Goal: Task Accomplishment & Management: Use online tool/utility

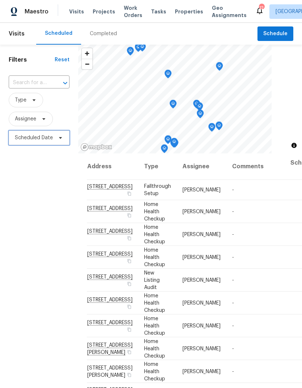
click at [59, 138] on icon at bounding box center [61, 138] width 6 height 6
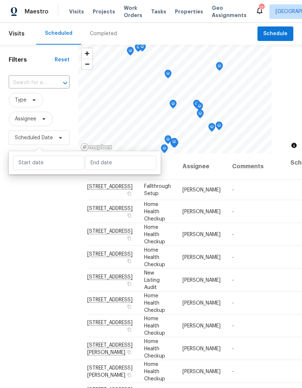
click at [29, 198] on div "Filters Reset ​ Type Assignee Scheduled Date" at bounding box center [39, 254] width 78 height 419
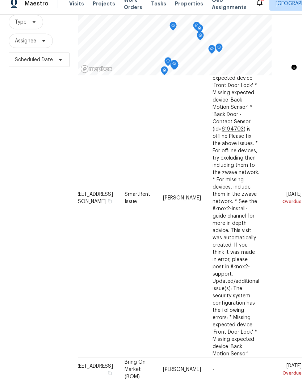
scroll to position [465, 42]
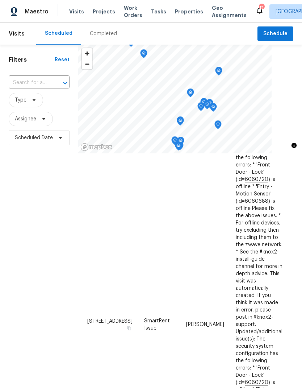
scroll to position [455, 0]
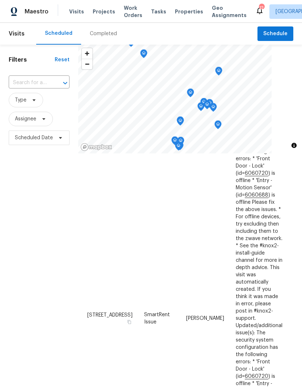
click at [50, 192] on div "Filters Reset ​ Type Assignee Scheduled Date" at bounding box center [39, 254] width 78 height 419
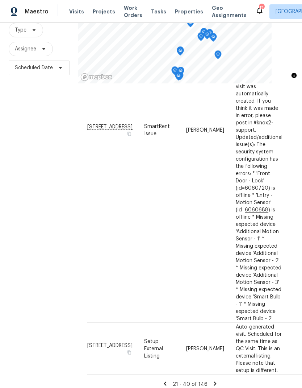
scroll to position [29, 0]
click at [214, 380] on icon at bounding box center [215, 383] width 7 height 7
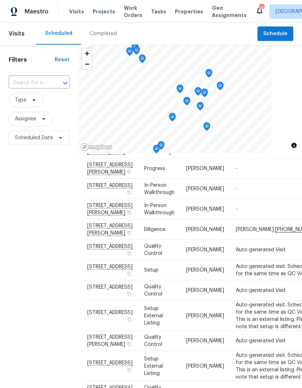
scroll to position [589, 0]
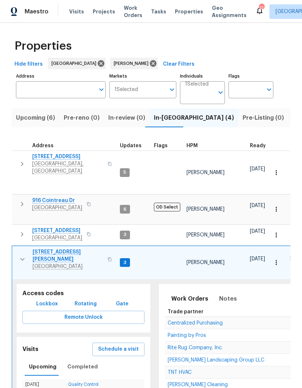
click at [17, 155] on button "button" at bounding box center [22, 164] width 14 height 22
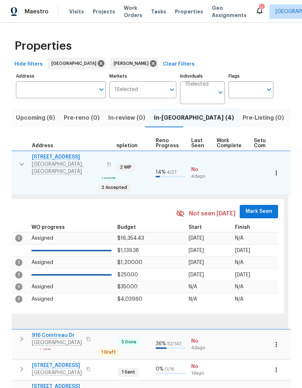
scroll to position [6, 302]
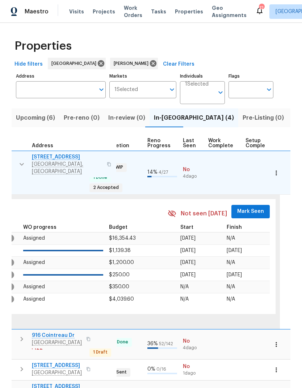
click at [237, 207] on span "Mark Seen" at bounding box center [250, 211] width 27 height 9
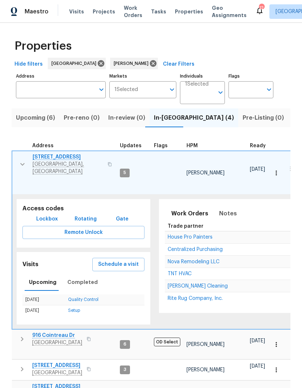
scroll to position [0, 0]
click at [223, 208] on span "Notes" at bounding box center [228, 213] width 18 height 10
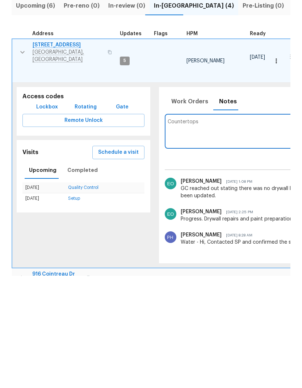
type textarea "Countertops0"
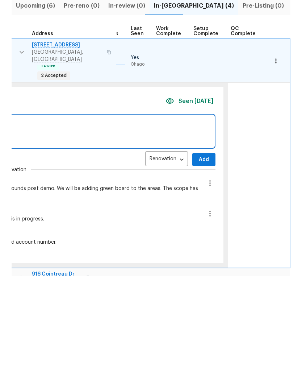
scroll to position [0, 347]
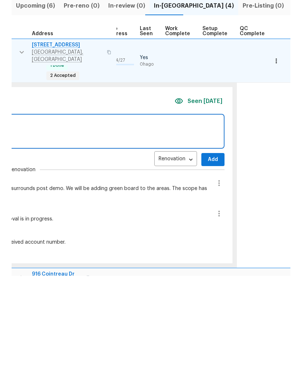
type textarea "The kitchen granite countertops have been ordered."
click at [208, 267] on span "Add" at bounding box center [213, 271] width 12 height 9
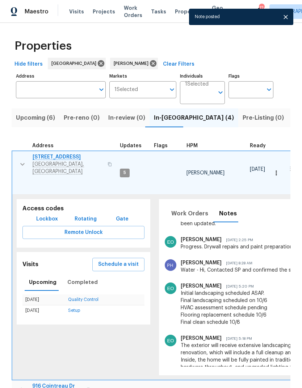
scroll to position [0, 0]
click at [17, 153] on button "button" at bounding box center [22, 164] width 14 height 22
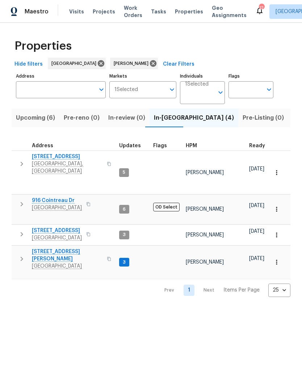
click at [20, 200] on icon "button" at bounding box center [21, 204] width 9 height 9
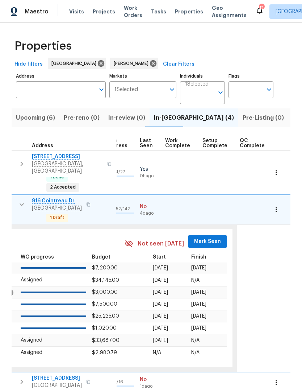
scroll to position [0, 345]
click at [201, 237] on span "Mark Seen" at bounding box center [208, 241] width 27 height 9
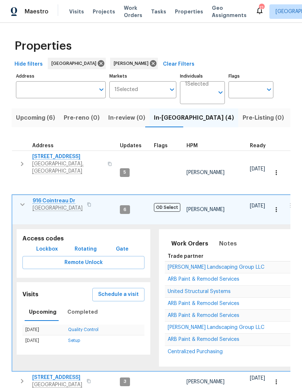
scroll to position [6, 0]
click at [23, 203] on icon "button" at bounding box center [22, 204] width 4 height 3
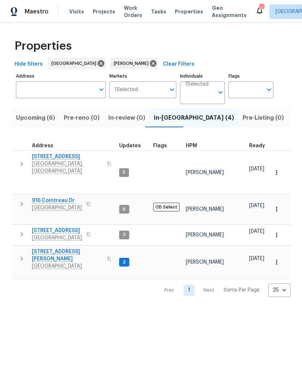
click at [18, 230] on icon "button" at bounding box center [21, 234] width 9 height 9
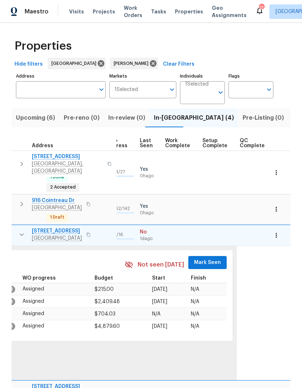
scroll to position [6, 345]
click at [197, 258] on span "Mark Seen" at bounding box center [208, 262] width 27 height 9
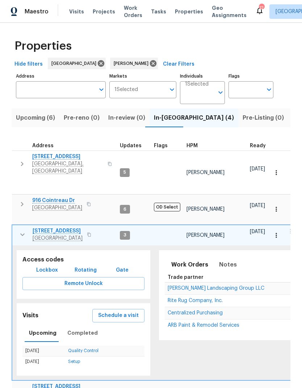
scroll to position [6, 0]
click at [17, 227] on button "button" at bounding box center [22, 234] width 14 height 14
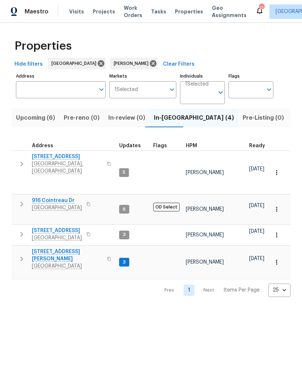
click at [18, 254] on icon "button" at bounding box center [21, 258] width 9 height 9
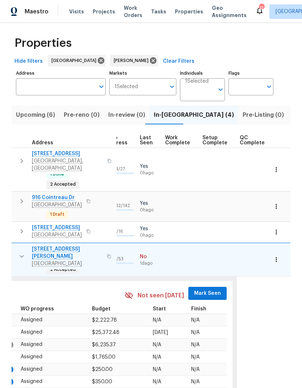
scroll to position [0, 345]
click at [198, 289] on span "Mark Seen" at bounding box center [208, 293] width 27 height 9
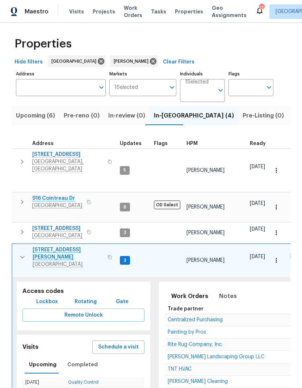
scroll to position [0, 0]
click at [17, 246] on button "button" at bounding box center [22, 257] width 14 height 22
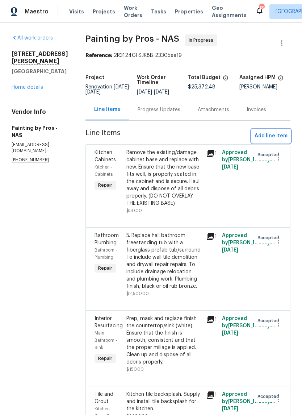
click at [260, 141] on span "Add line item" at bounding box center [271, 136] width 33 height 9
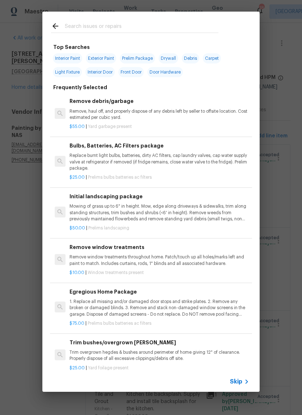
click at [82, 26] on input "text" at bounding box center [142, 27] width 154 height 11
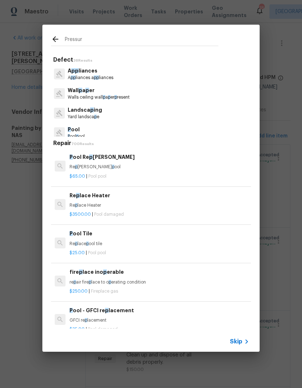
type input "Pressure"
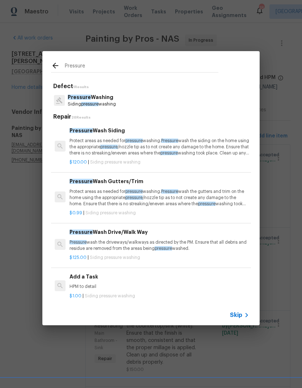
click at [82, 137] on div "Pressure Wash Siding Protect areas as needed for pressure washing. Pressure was…" at bounding box center [160, 141] width 180 height 30
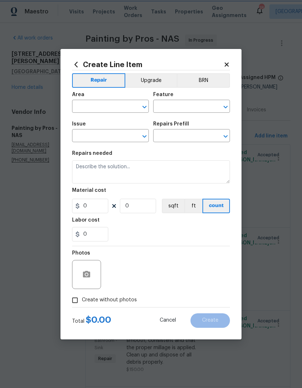
type input "Siding"
type input "Pressure Washing"
type input "Pressure Wash Siding $120.00"
type textarea "Protect areas as needed for pressure washing. Pressure wash the siding on the h…"
type input "120"
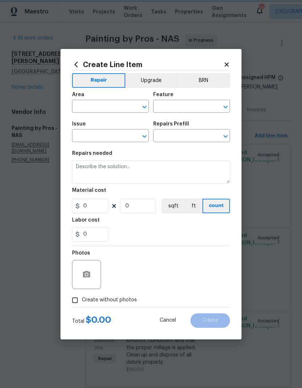
type input "1"
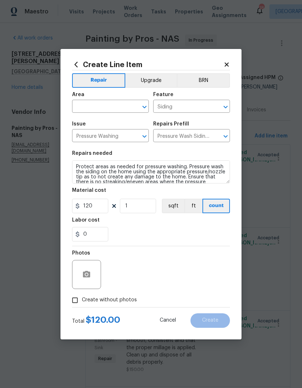
click at [92, 104] on input "text" at bounding box center [100, 106] width 57 height 11
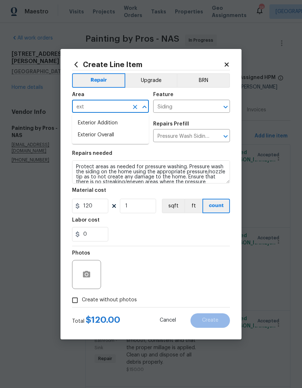
click at [92, 133] on li "Exterior Overall" at bounding box center [110, 135] width 77 height 12
type input "Exterior Overall"
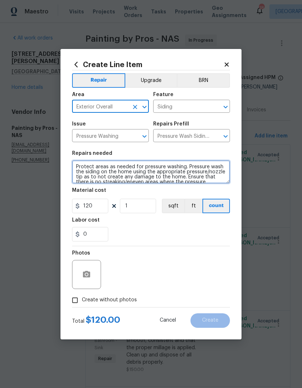
click at [179, 166] on textarea "Protect areas as needed for pressure washing. Pressure wash the siding on the h…" at bounding box center [151, 171] width 158 height 23
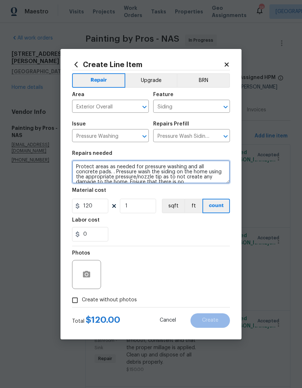
type textarea "Protect areas as needed for pressure washing and all concrete pads. . Pressure …"
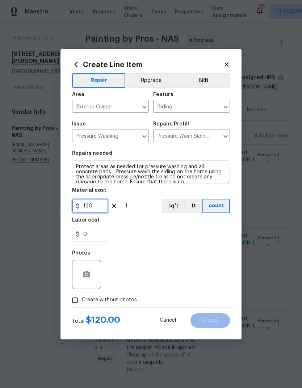
click at [97, 207] on input "120" at bounding box center [90, 206] width 36 height 14
type input "350"
click at [181, 230] on div "0" at bounding box center [151, 234] width 158 height 14
click at [92, 278] on button "button" at bounding box center [86, 274] width 17 height 17
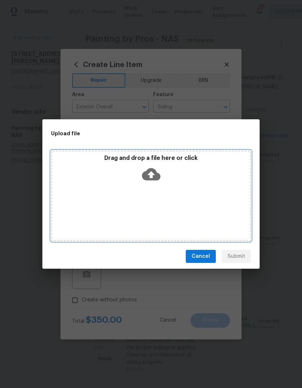
click at [148, 168] on icon at bounding box center [151, 174] width 18 height 18
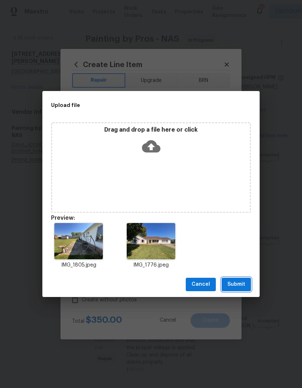
click at [247, 282] on button "Submit" at bounding box center [236, 284] width 29 height 13
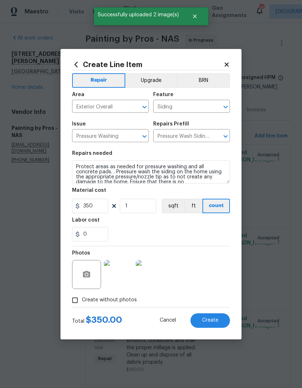
click at [209, 318] on span "Create" at bounding box center [210, 319] width 16 height 5
type input "0"
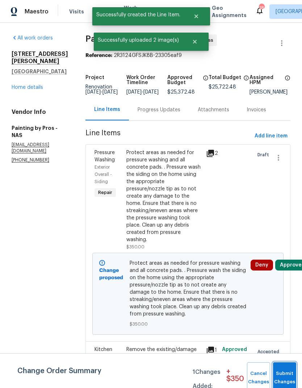
click at [283, 365] on button "Submit Changes" at bounding box center [284, 377] width 23 height 31
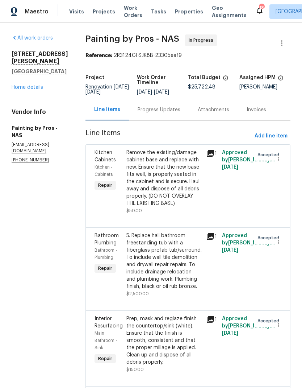
click at [37, 85] on link "Home details" at bounding box center [28, 87] width 32 height 5
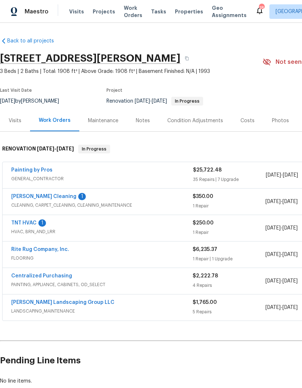
click at [250, 119] on div "Costs" at bounding box center [248, 120] width 14 height 7
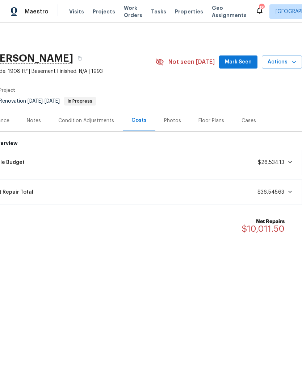
scroll to position [0, 107]
click at [244, 56] on button "Mark Seen" at bounding box center [238, 61] width 38 height 13
click at [76, 13] on span "Visits" at bounding box center [76, 11] width 15 height 7
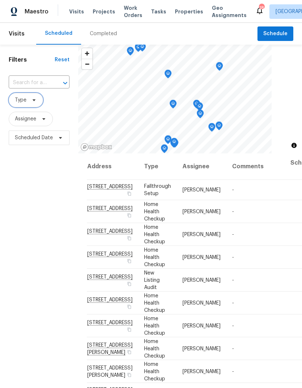
click at [39, 100] on span "Type" at bounding box center [26, 100] width 34 height 14
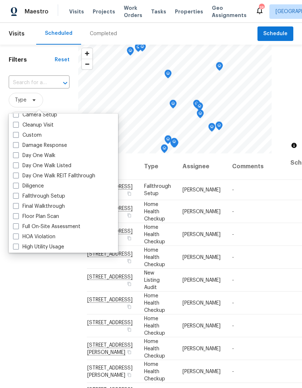
scroll to position [106, 0]
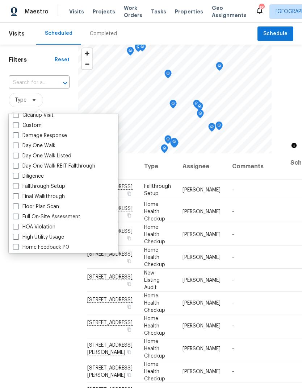
click at [28, 144] on label "Day One Walk" at bounding box center [34, 145] width 42 height 7
click at [18, 144] on input "Day One Walk" at bounding box center [15, 144] width 5 height 5
checkbox input "true"
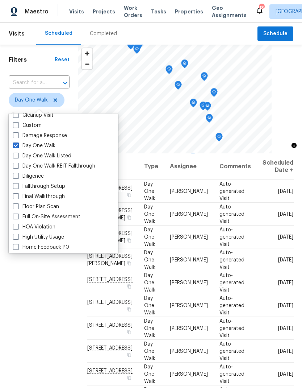
click at [45, 312] on div "Filters Reset ​ Day One Walk Assignee Scheduled Date" at bounding box center [39, 254] width 78 height 419
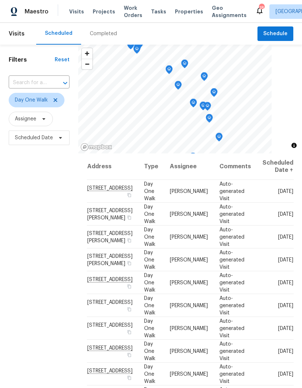
click at [133, 12] on span "Work Orders" at bounding box center [133, 11] width 18 height 14
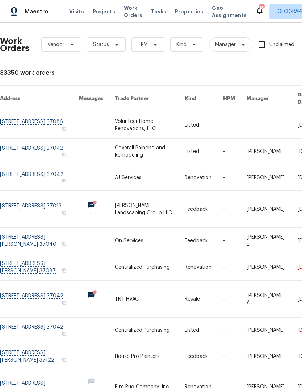
click at [154, 55] on div "Work Orders Vendor Status HPM Kind Manager Unclaimed ​" at bounding box center [199, 45] width 399 height 32
click at [154, 43] on icon at bounding box center [156, 45] width 6 height 6
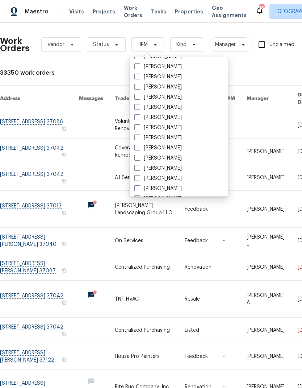
scroll to position [84, 0]
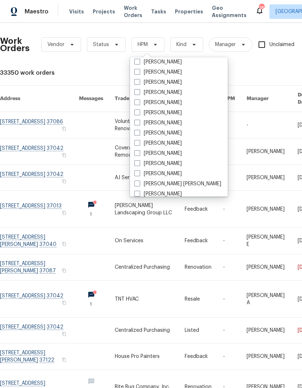
click at [146, 121] on label "[PERSON_NAME]" at bounding box center [157, 122] width 47 height 7
click at [139, 121] on input "[PERSON_NAME]" at bounding box center [136, 121] width 5 height 5
checkbox input "true"
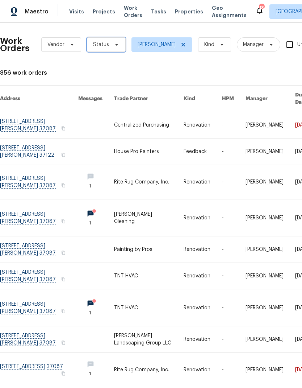
click at [114, 43] on icon at bounding box center [117, 45] width 6 height 6
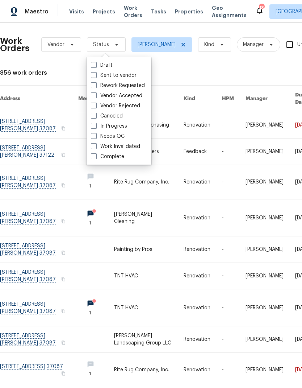
click at [112, 137] on label "Needs QC" at bounding box center [108, 136] width 34 height 7
click at [96, 137] on input "Needs QC" at bounding box center [93, 135] width 5 height 5
checkbox input "true"
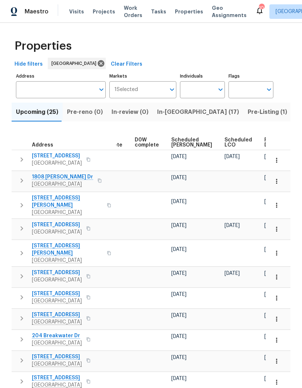
scroll to position [0, 182]
click at [180, 145] on span "Scheduled [PERSON_NAME]" at bounding box center [192, 142] width 41 height 10
